Goal: Task Accomplishment & Management: Use online tool/utility

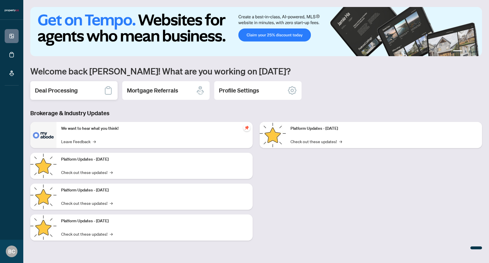
click at [64, 96] on div "Deal Processing" at bounding box center [73, 90] width 87 height 19
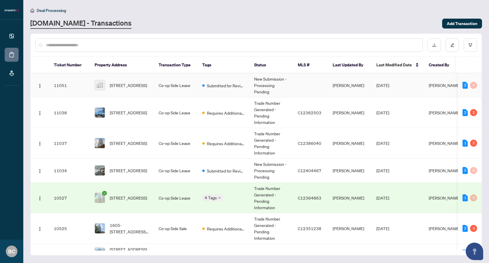
click at [134, 98] on td "[STREET_ADDRESS]" at bounding box center [122, 85] width 64 height 24
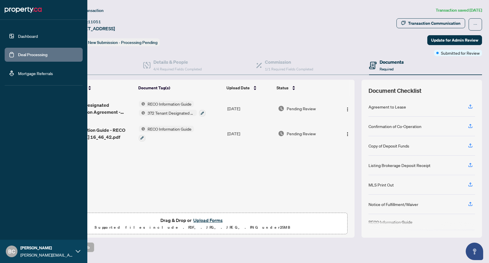
click at [18, 34] on link "Dashboard" at bounding box center [28, 35] width 20 height 5
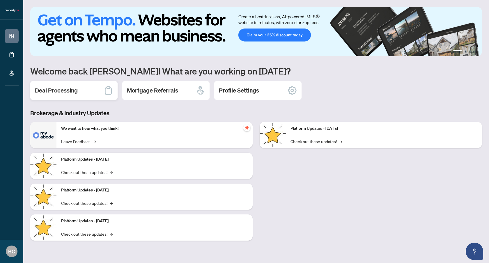
click at [71, 94] on h2 "Deal Processing" at bounding box center [56, 91] width 43 height 8
